Goal: Task Accomplishment & Management: Manage account settings

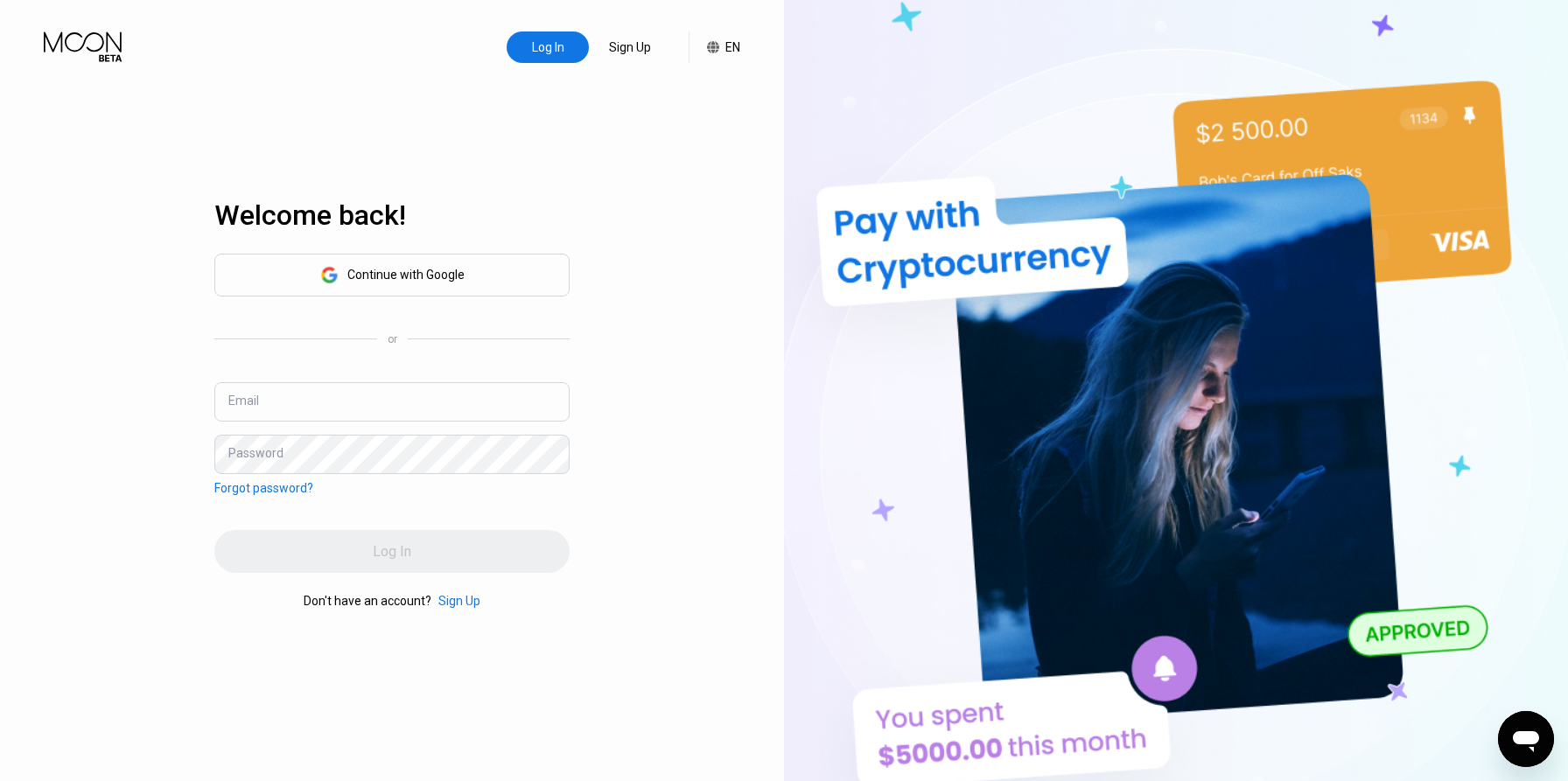
click at [349, 404] on input "text" at bounding box center [392, 402] width 355 height 39
type input "[EMAIL_ADDRESS][DOMAIN_NAME]"
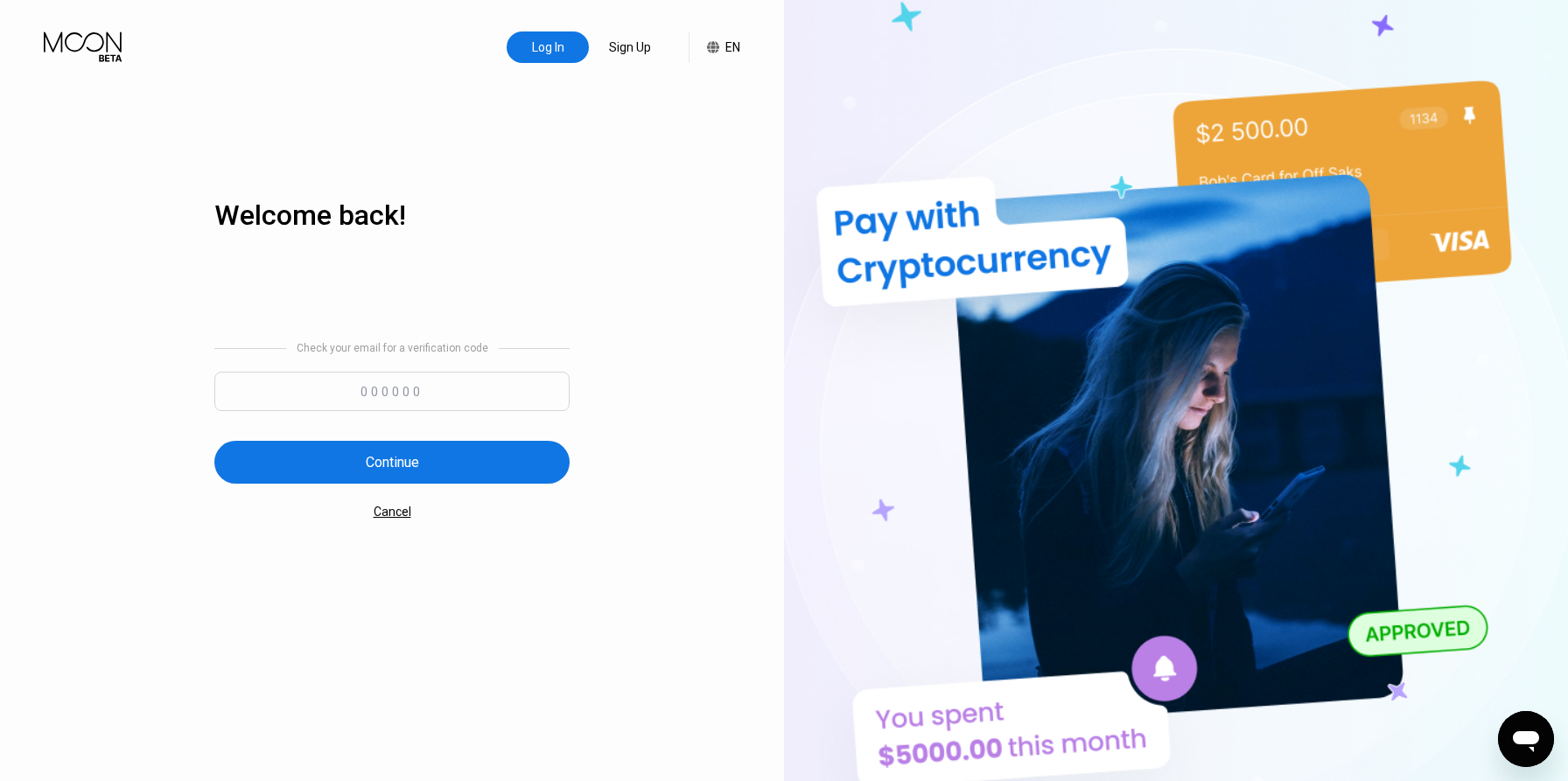
click at [410, 384] on input at bounding box center [392, 391] width 355 height 39
type input "243075"
click at [314, 467] on div "Continue" at bounding box center [392, 462] width 355 height 43
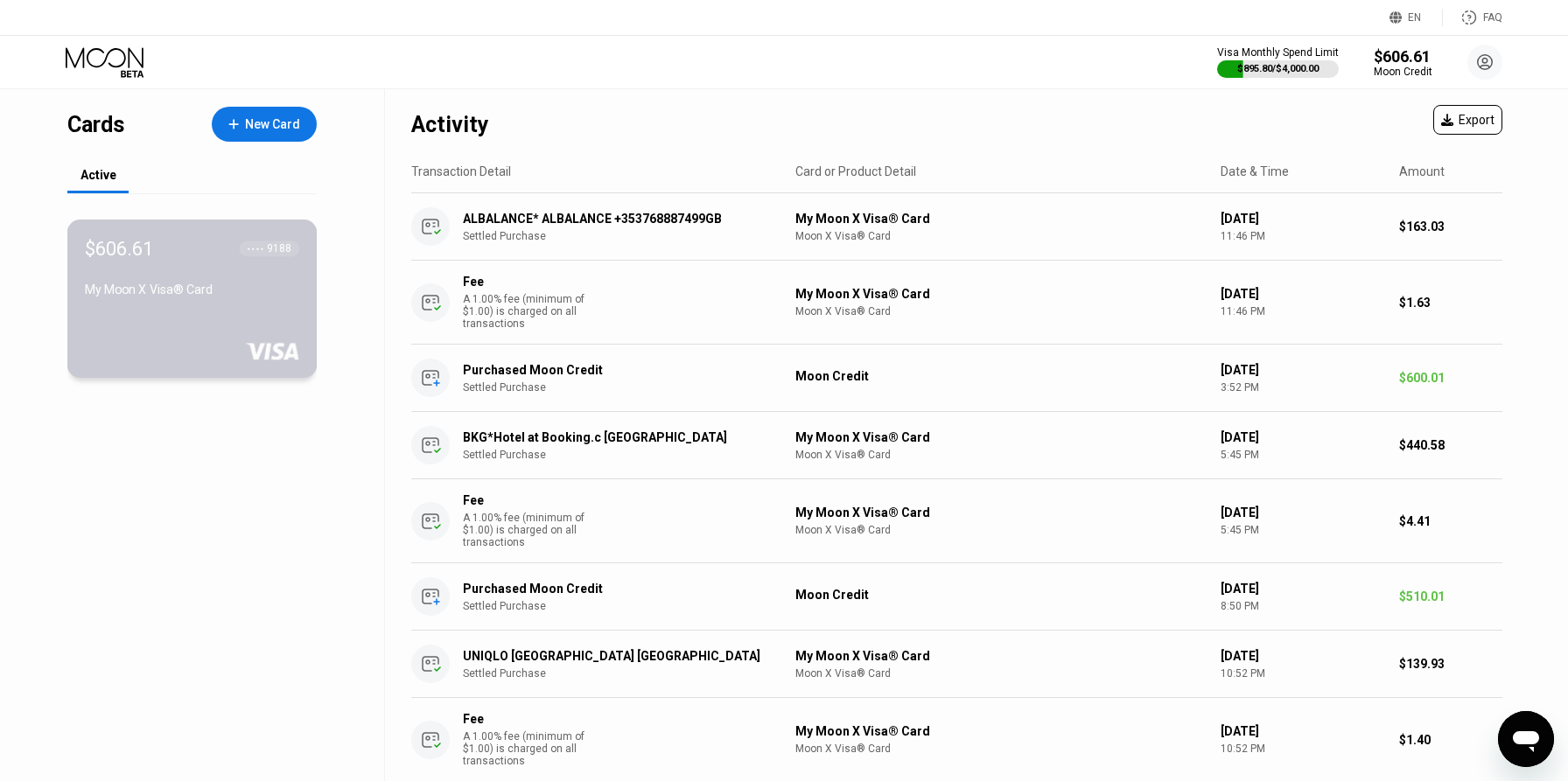
click at [218, 261] on div "$606.61 ● ● ● ● 9188 My Moon X Visa® Card" at bounding box center [192, 270] width 215 height 67
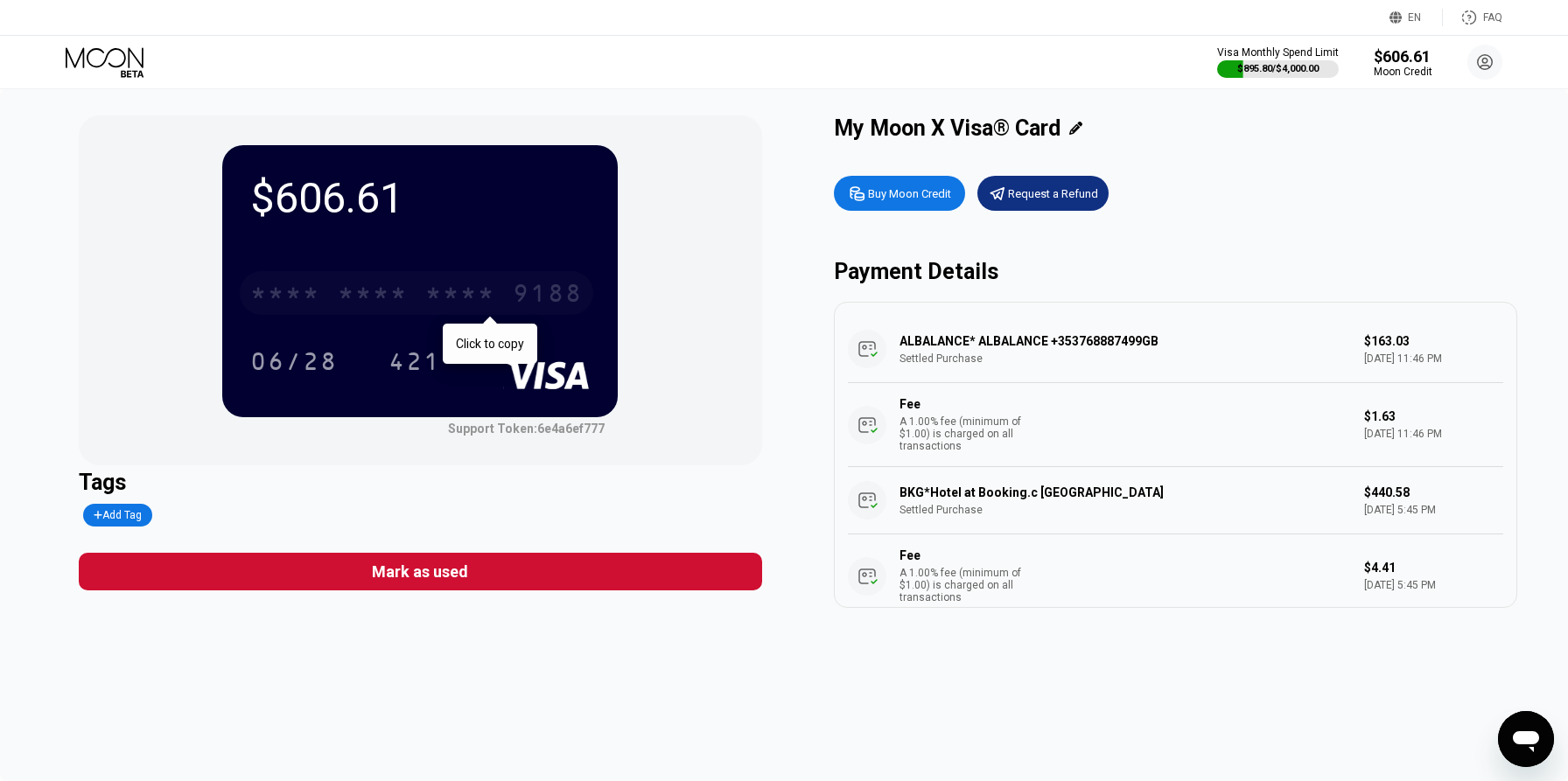
click at [339, 292] on div "* * * *" at bounding box center [372, 295] width 70 height 28
